Goal: Task Accomplishment & Management: Manage account settings

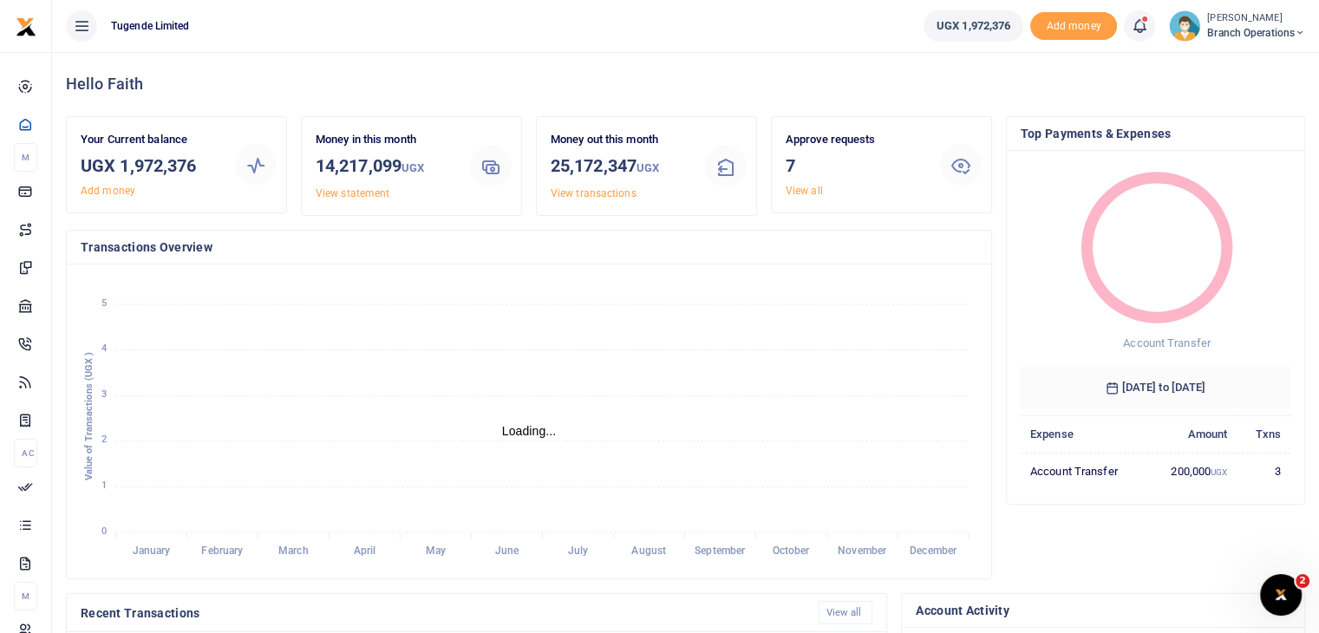
scroll to position [14, 14]
click at [812, 190] on link "View all" at bounding box center [804, 191] width 37 height 12
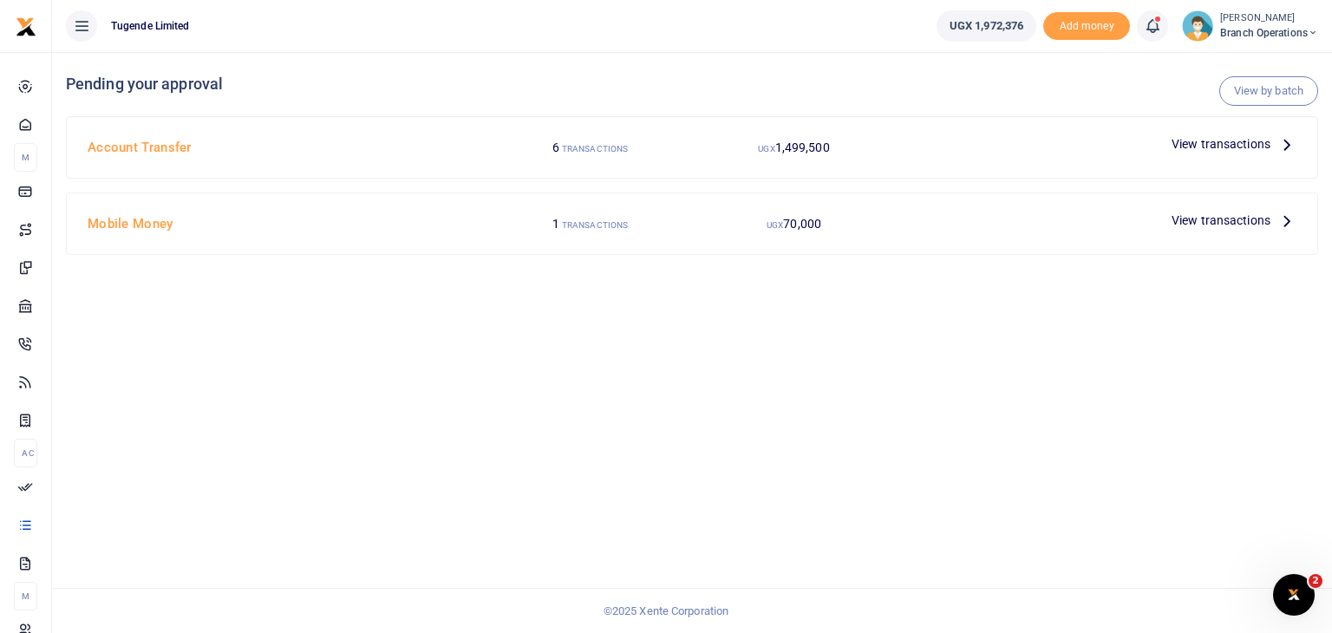
click at [1213, 148] on span "View transactions" at bounding box center [1220, 143] width 99 height 19
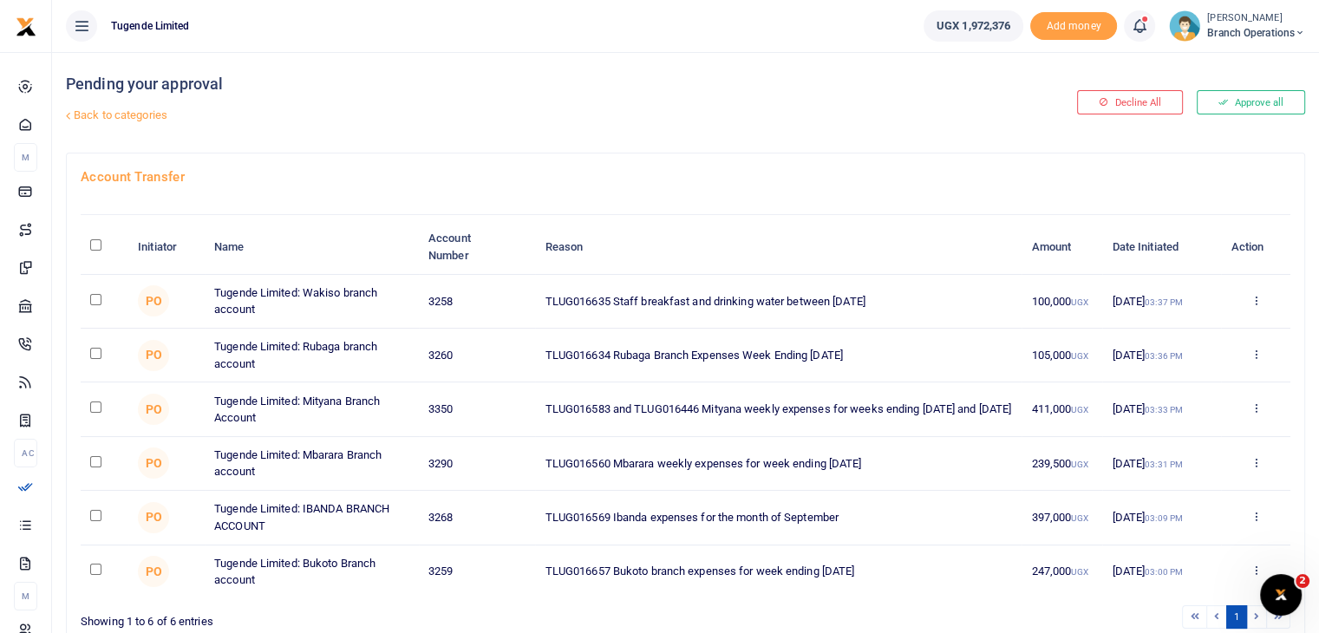
click at [97, 459] on input "checkbox" at bounding box center [95, 461] width 11 height 11
checkbox input "true"
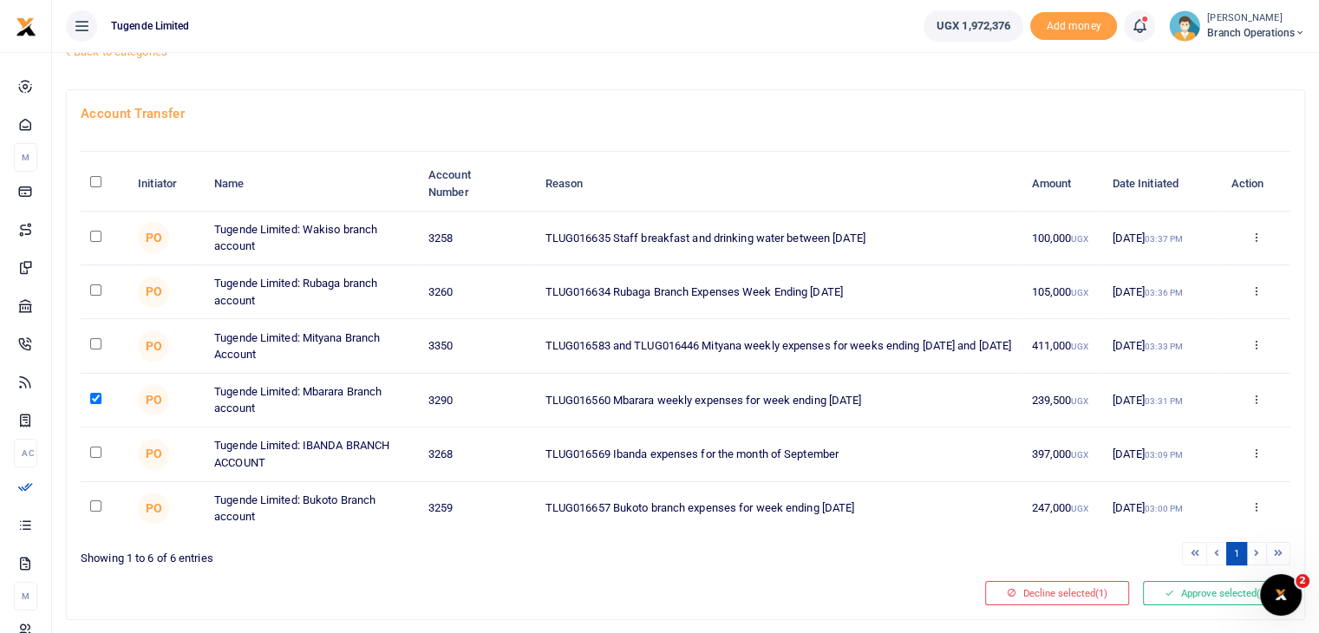
scroll to position [66, 0]
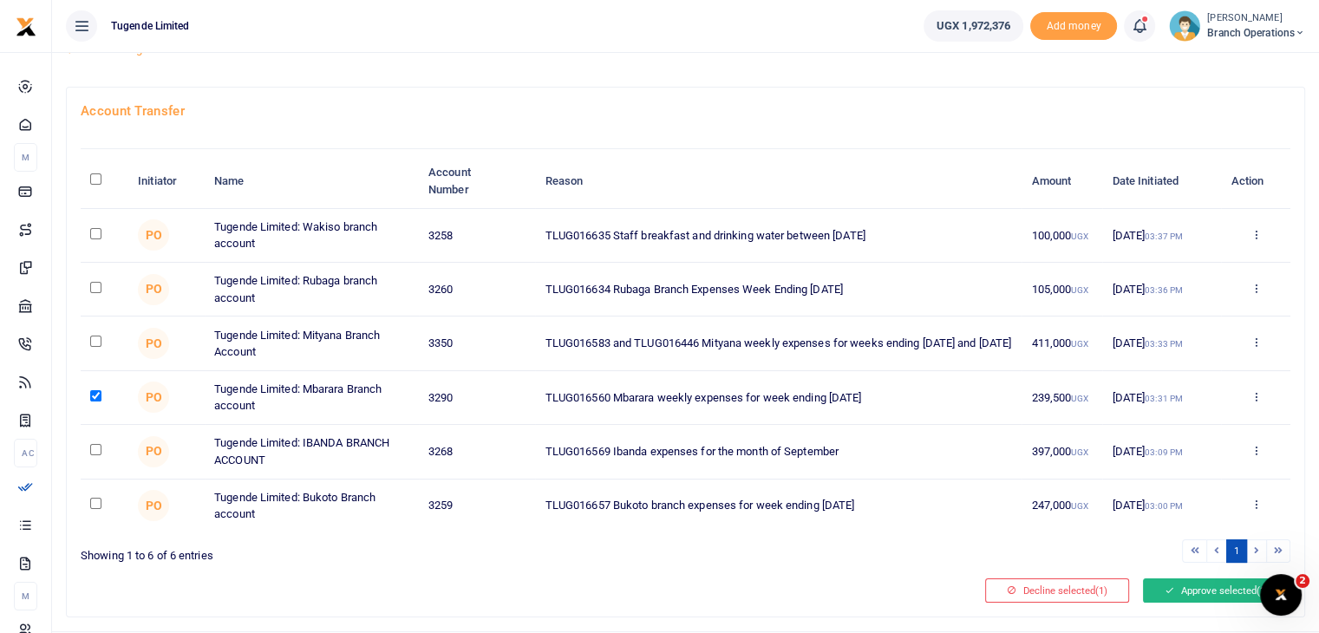
click at [1180, 584] on button "Approve selected (1)" at bounding box center [1216, 590] width 147 height 24
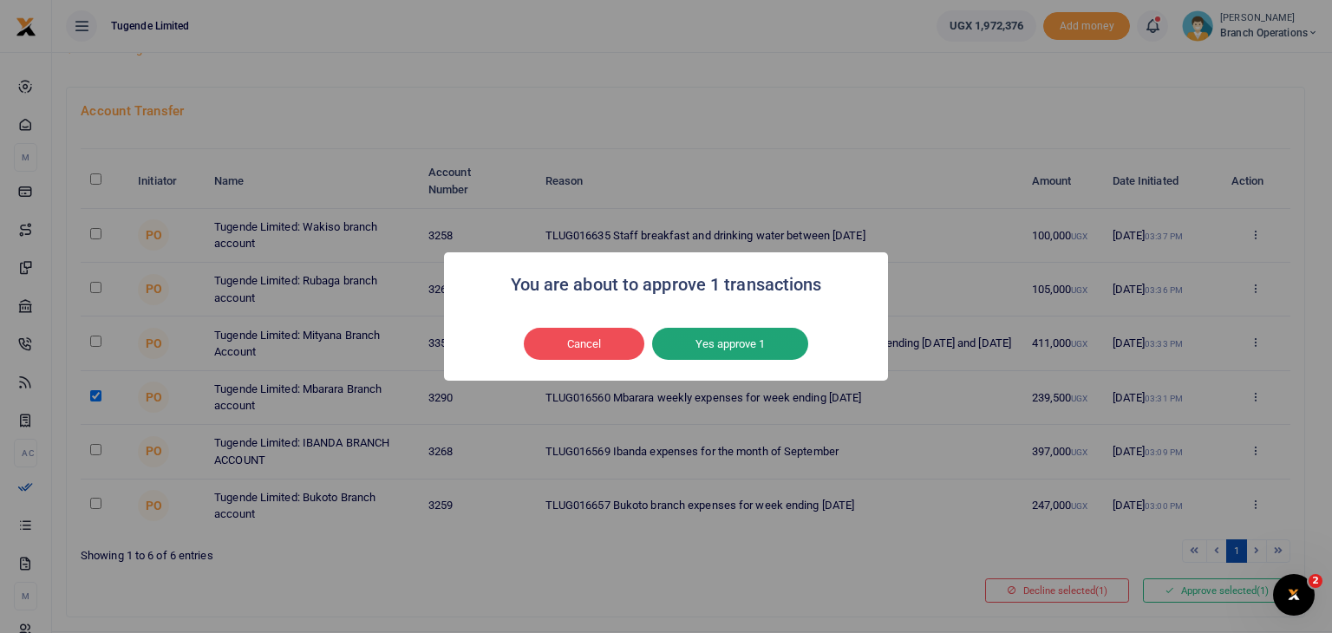
click at [718, 342] on button "Yes approve 1" at bounding box center [730, 344] width 156 height 33
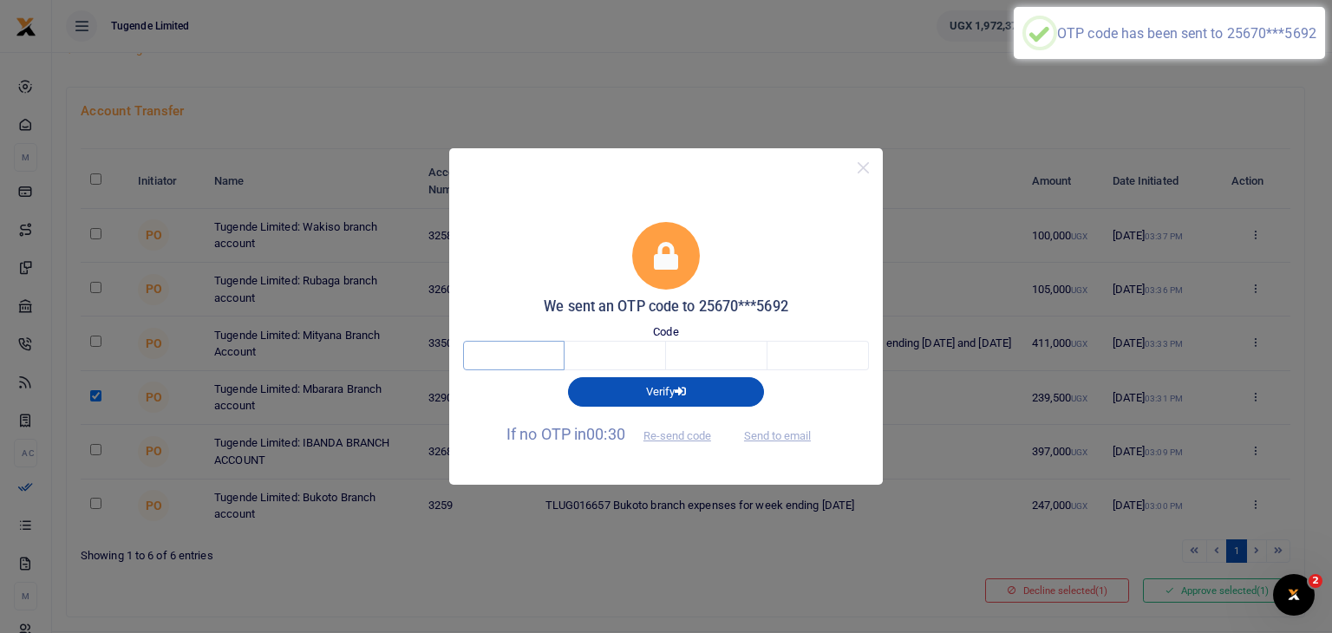
click at [545, 348] on input "text" at bounding box center [513, 355] width 101 height 29
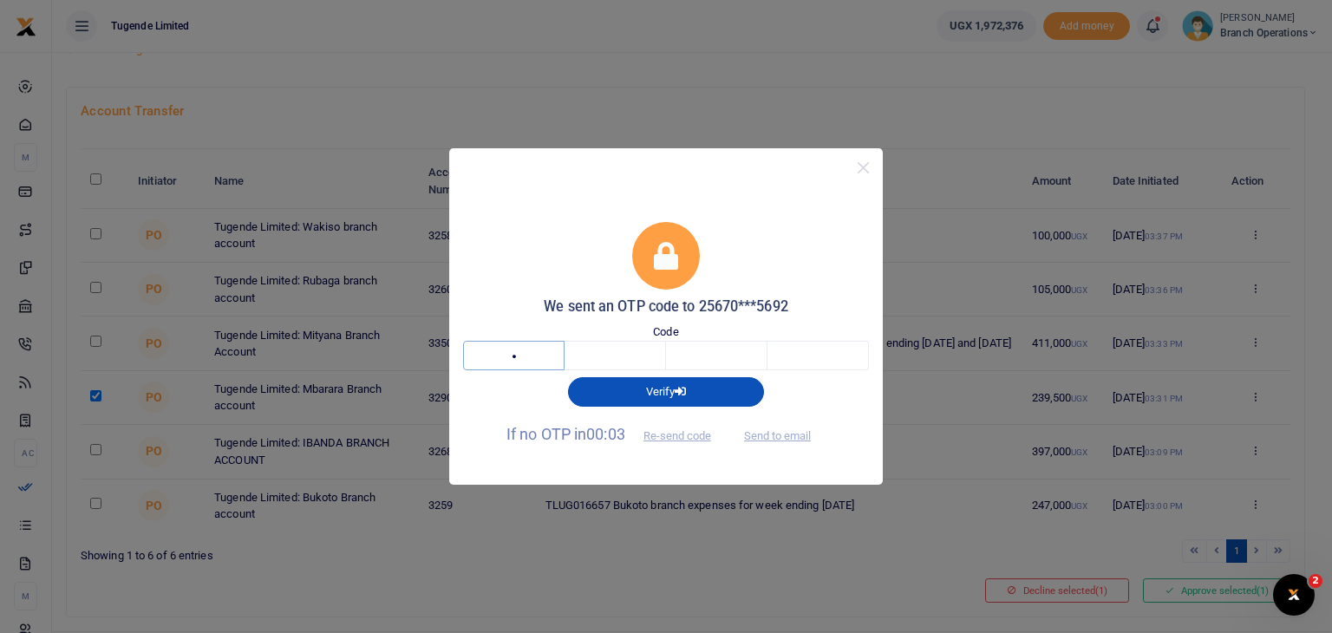
type input "4"
type input "9"
type input "3"
type input "5"
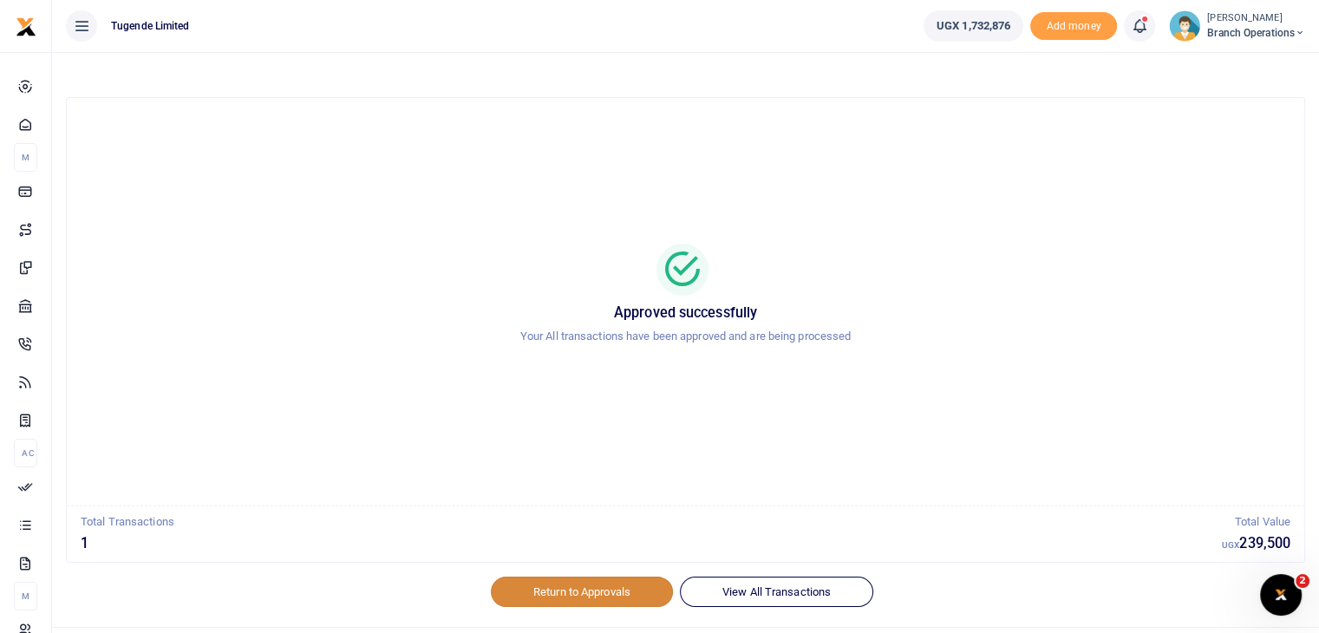
click at [608, 590] on link "Return to Approvals" at bounding box center [582, 591] width 182 height 29
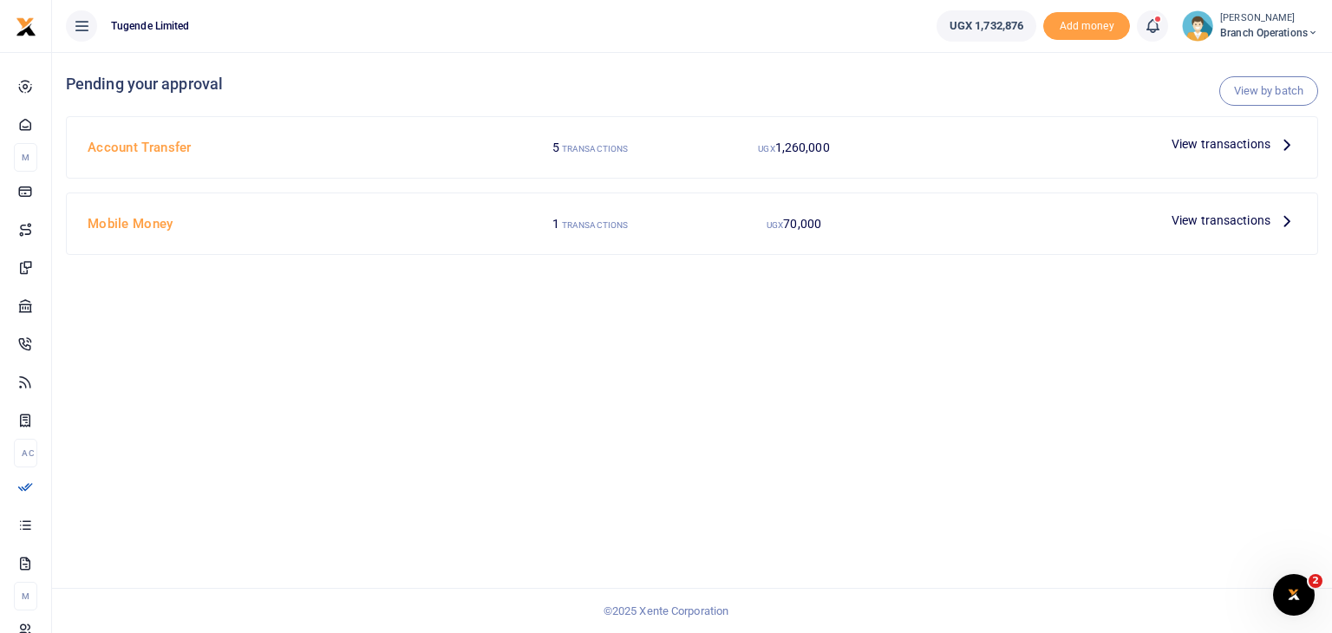
click at [1196, 11] on img at bounding box center [1197, 25] width 31 height 31
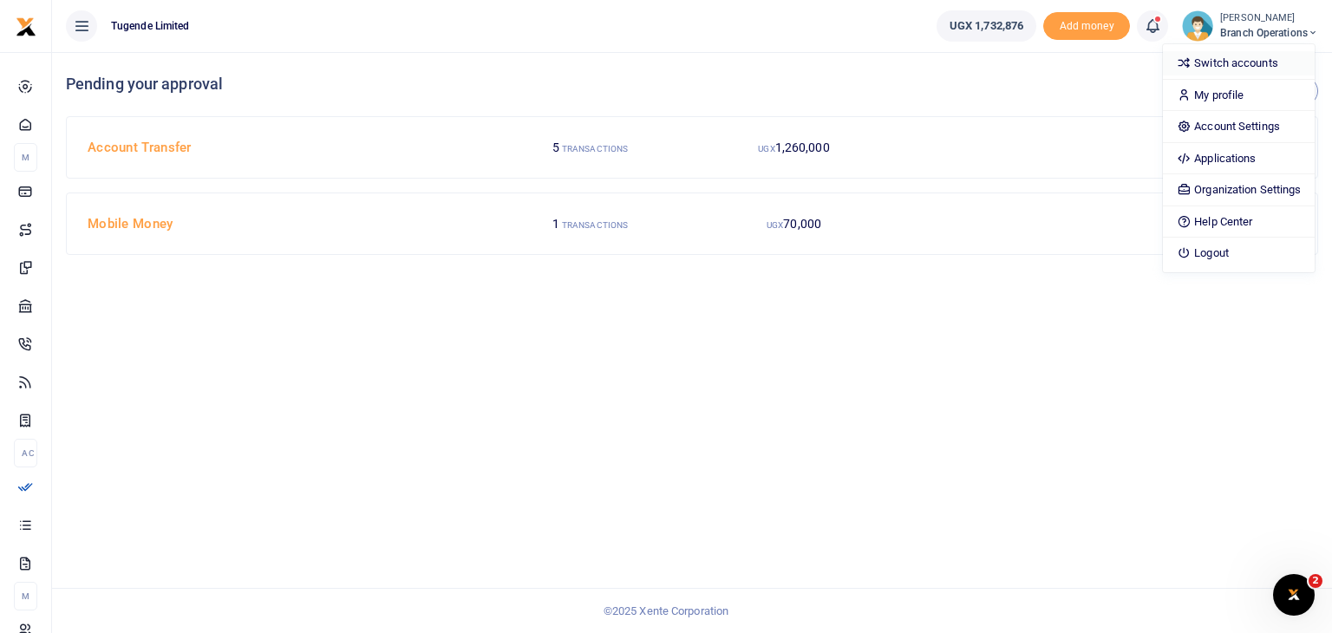
click at [1211, 64] on link "Switch accounts" at bounding box center [1239, 63] width 152 height 24
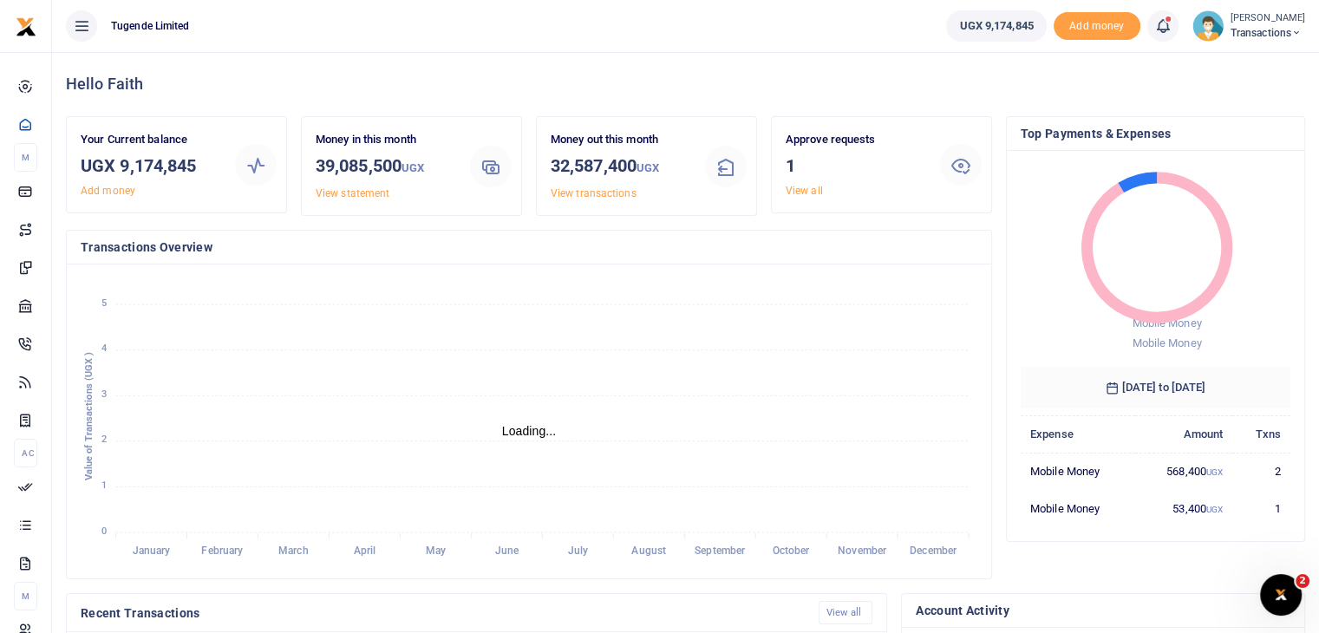
scroll to position [14, 14]
click at [805, 188] on link "View all" at bounding box center [804, 191] width 37 height 12
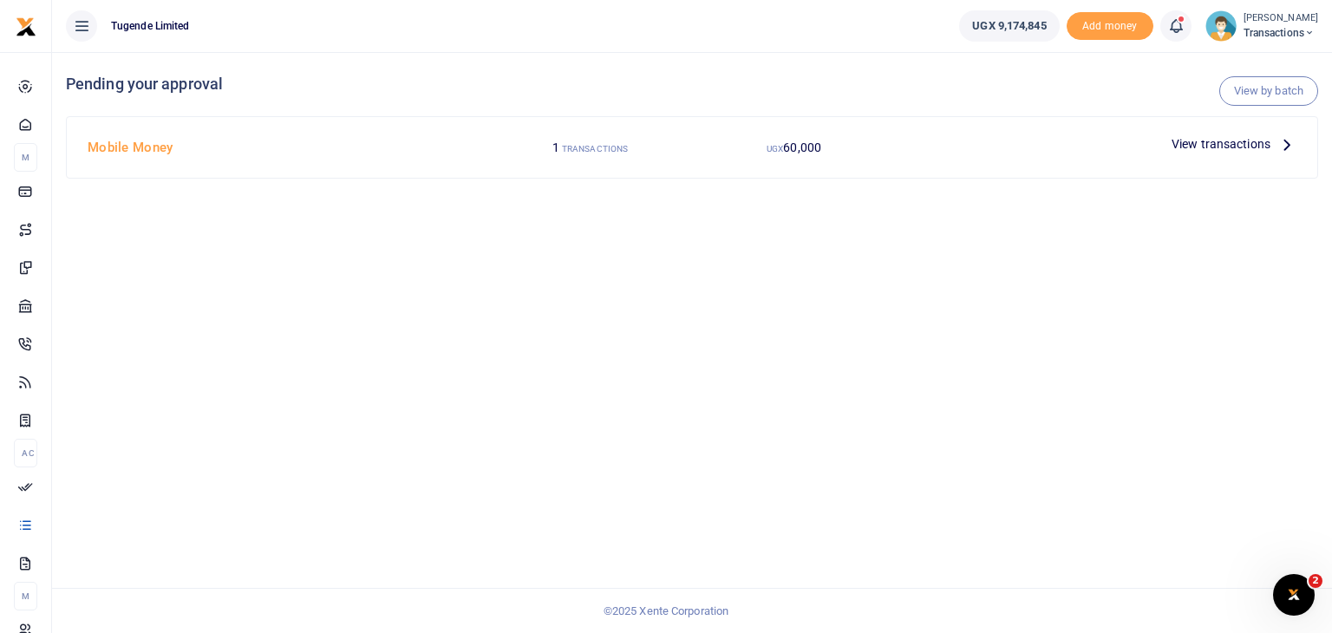
click at [1208, 144] on span "View transactions" at bounding box center [1220, 143] width 99 height 19
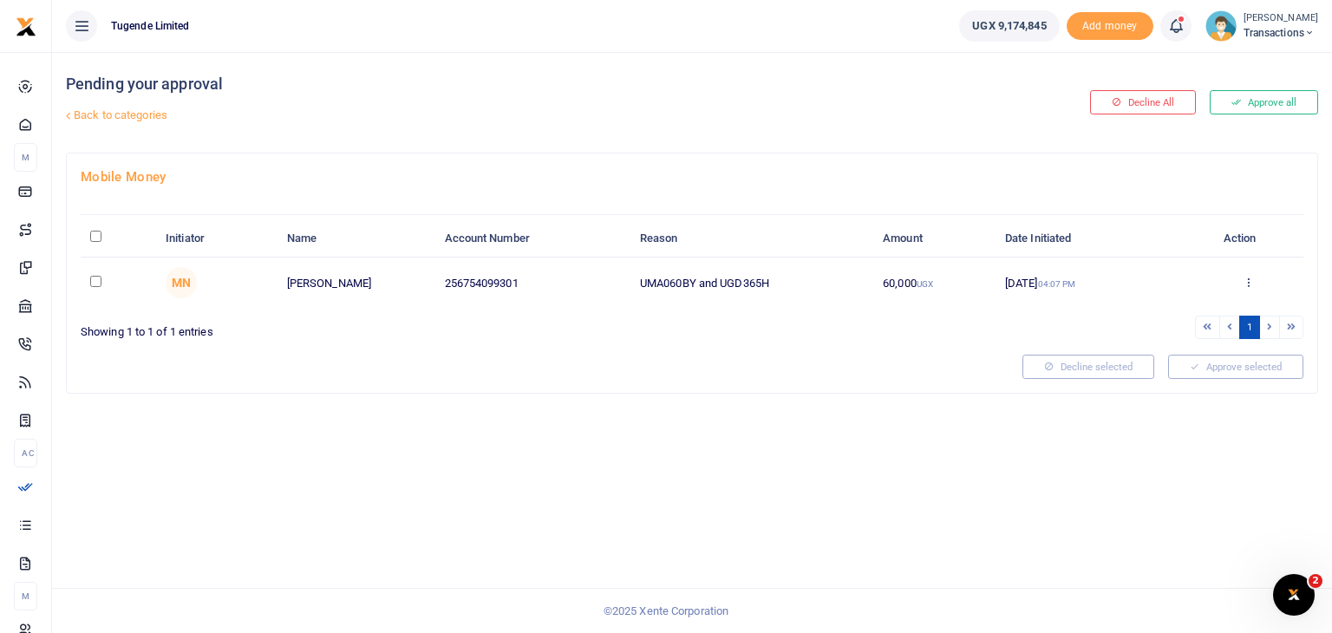
click at [98, 276] on input "checkbox" at bounding box center [95, 281] width 11 height 11
checkbox input "true"
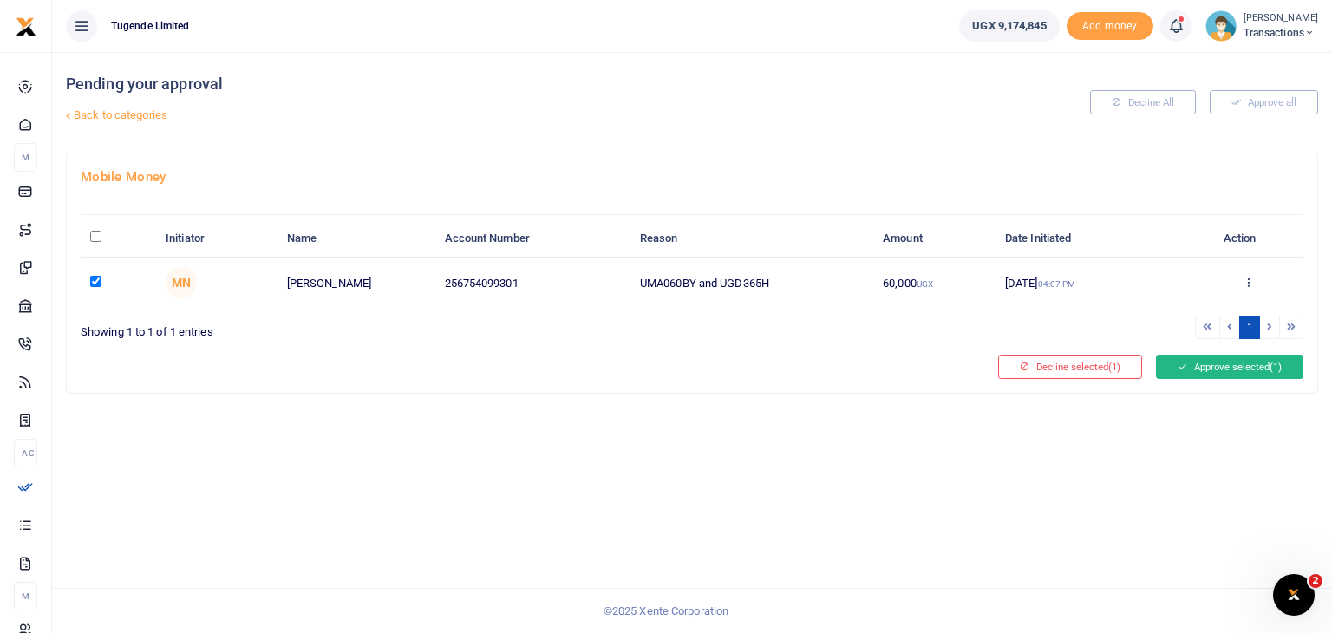
click at [1228, 368] on button "Approve selected (1)" at bounding box center [1229, 367] width 147 height 24
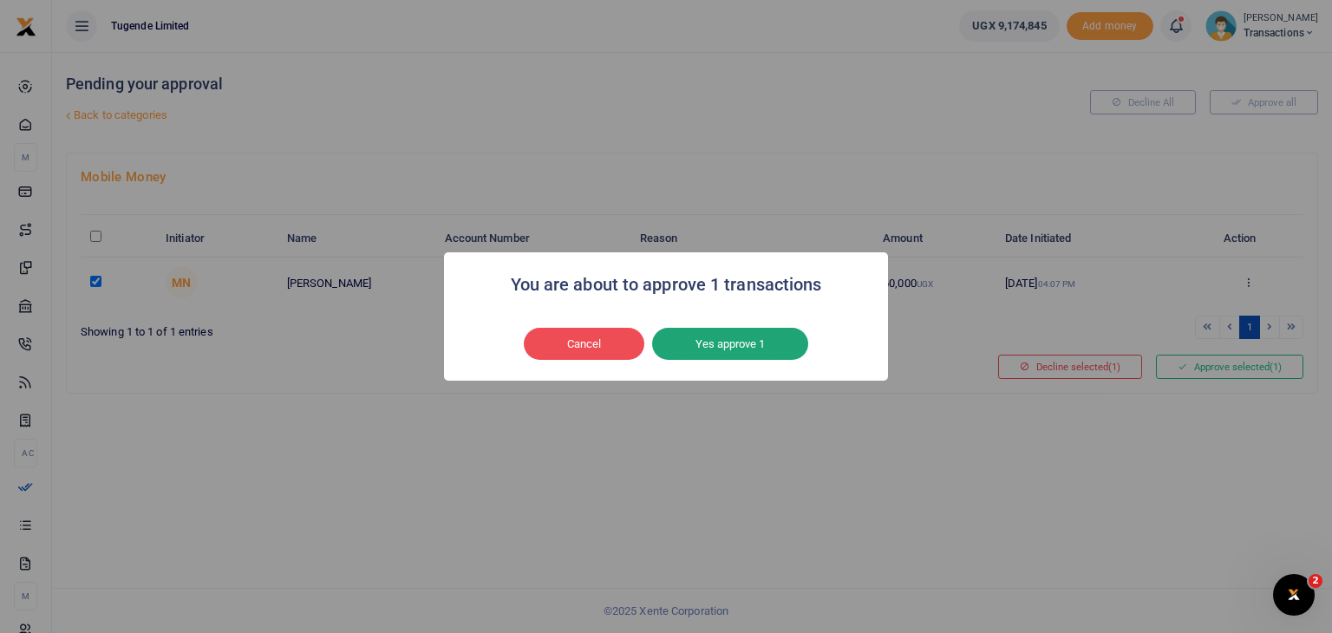
click at [727, 342] on button "Yes approve 1" at bounding box center [730, 344] width 156 height 33
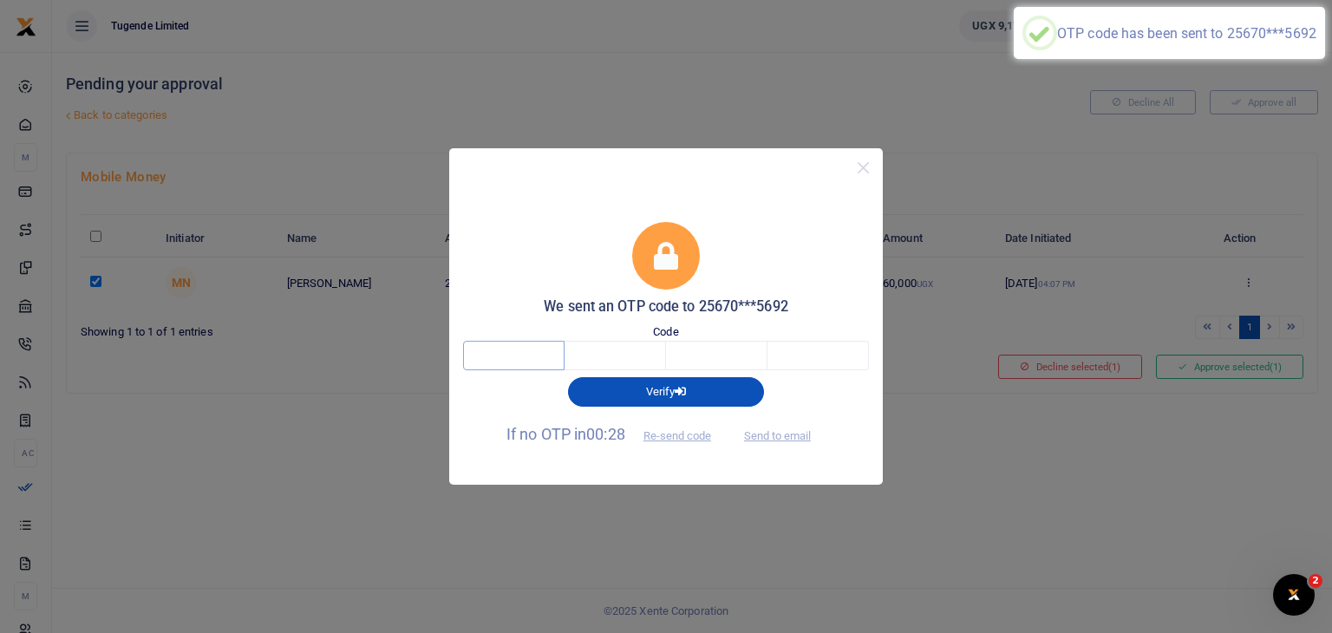
click at [509, 355] on input "text" at bounding box center [513, 355] width 101 height 29
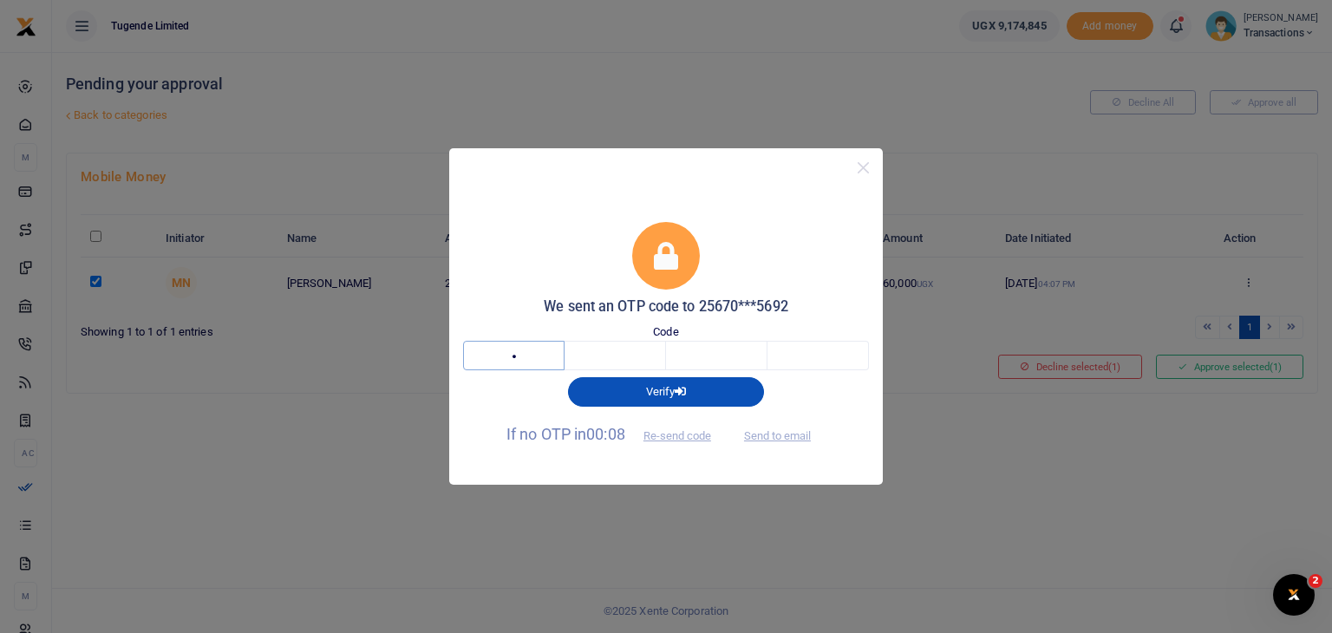
type input "3"
type input "8"
type input "5"
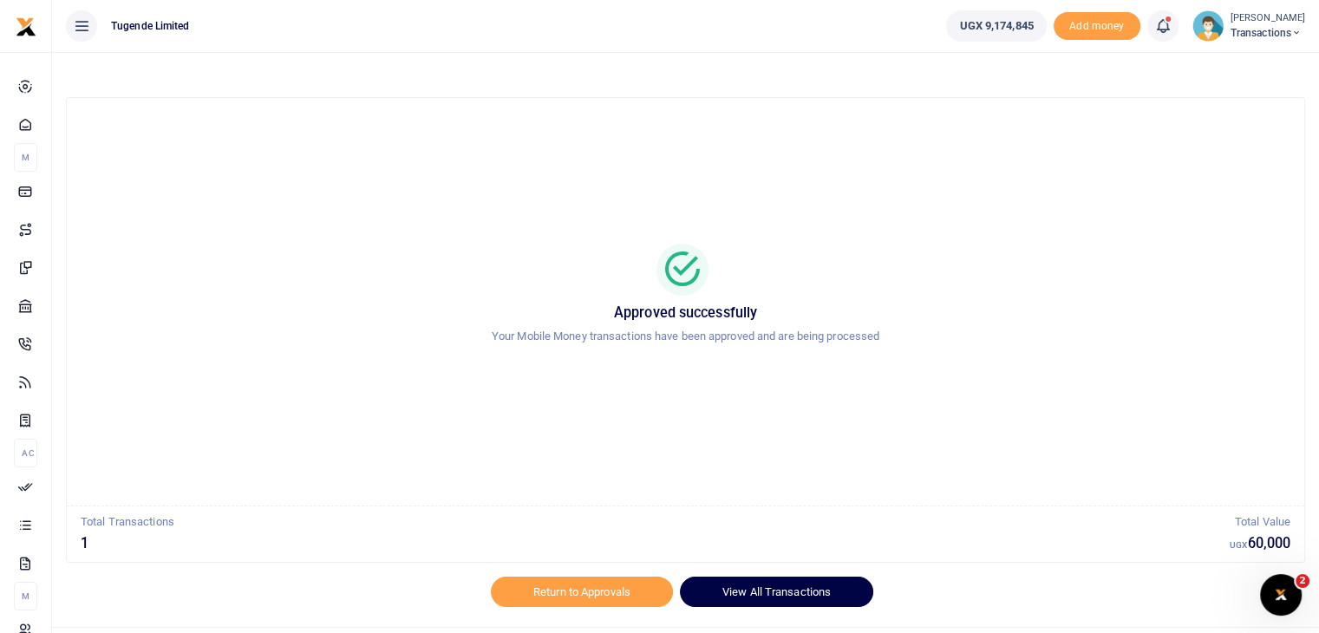
click at [756, 594] on link "View All Transactions" at bounding box center [776, 591] width 193 height 29
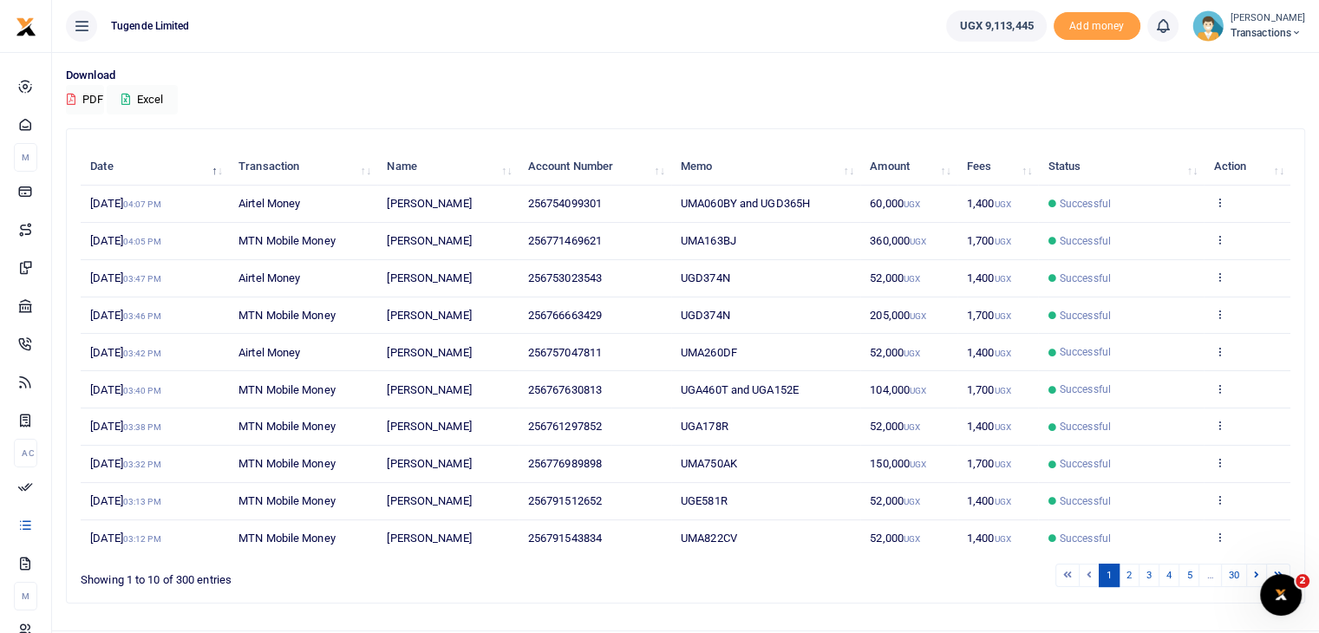
scroll to position [125, 0]
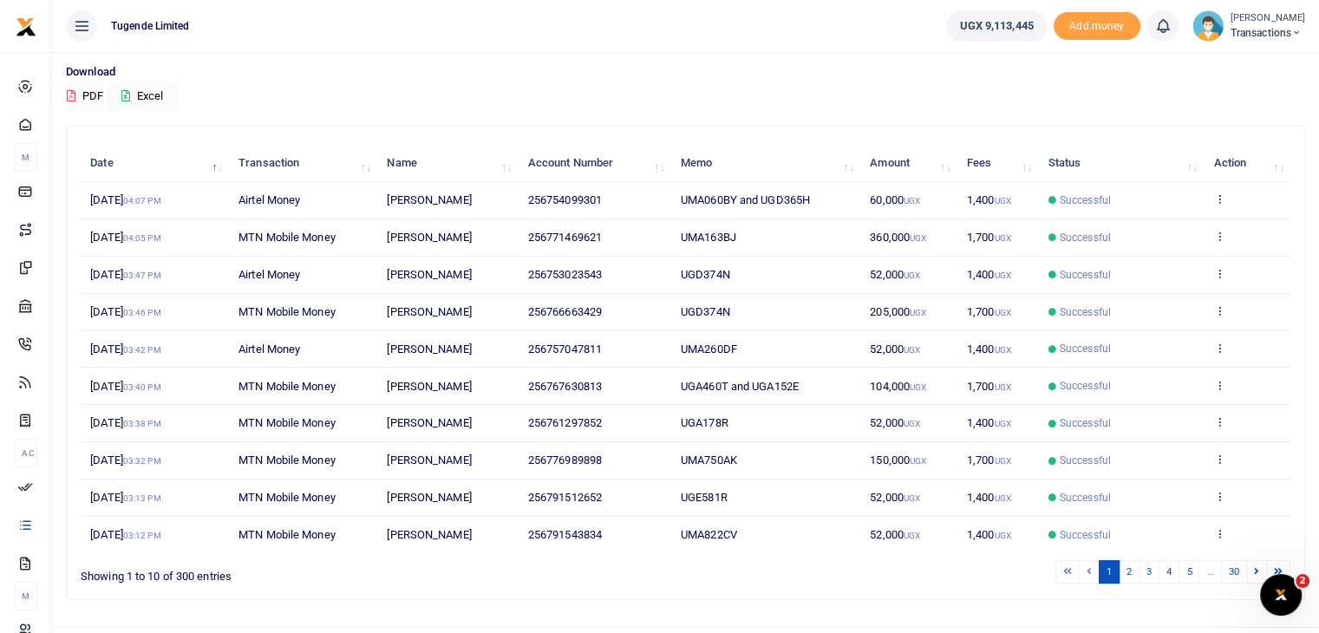
click at [1217, 461] on icon at bounding box center [1218, 459] width 11 height 12
click at [1155, 479] on link "View details" at bounding box center [1155, 487] width 137 height 24
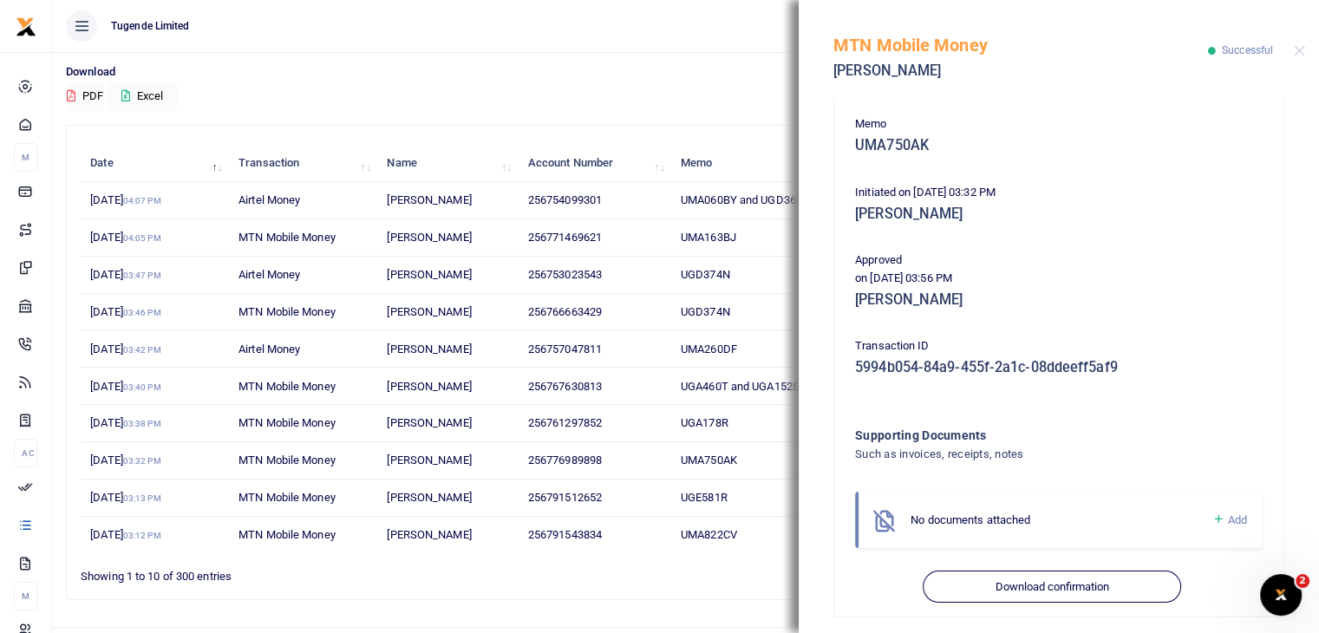
scroll to position [289, 0]
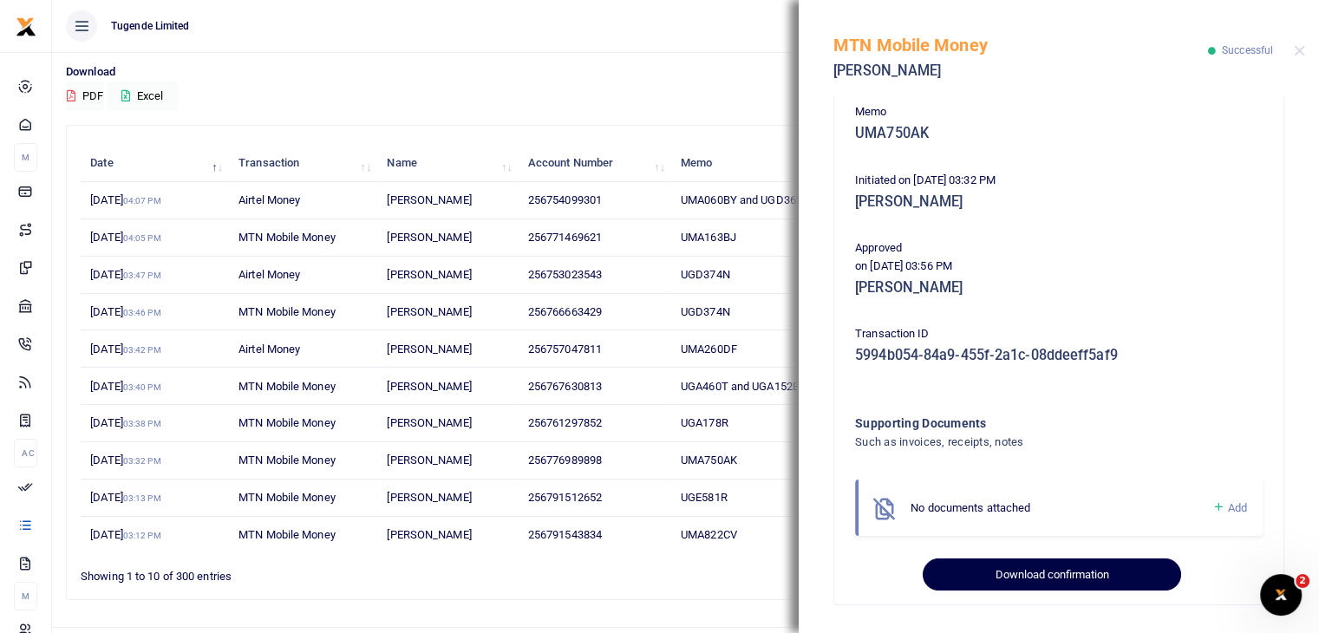
click at [1029, 566] on button "Download confirmation" at bounding box center [1052, 574] width 258 height 33
